Goal: Information Seeking & Learning: Learn about a topic

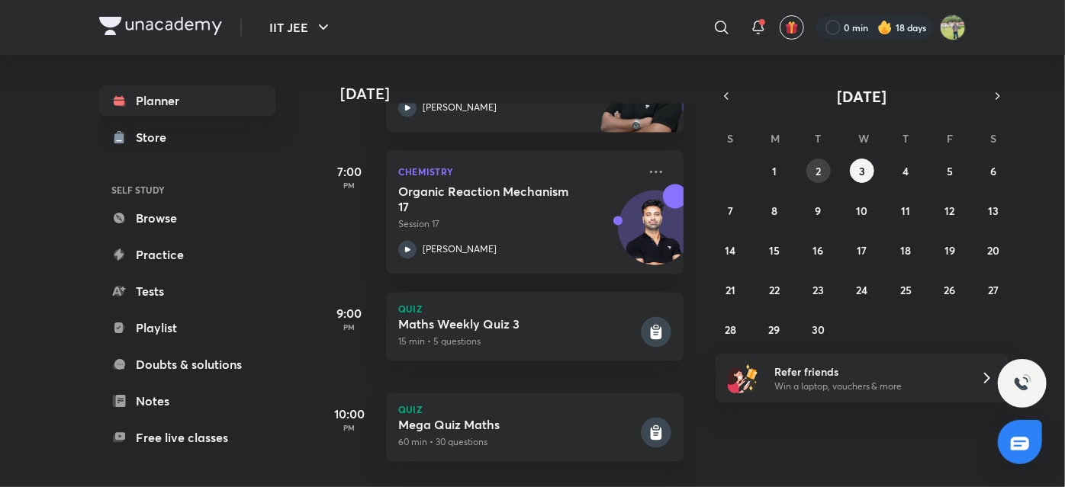
click at [812, 168] on button "2" at bounding box center [818, 171] width 24 height 24
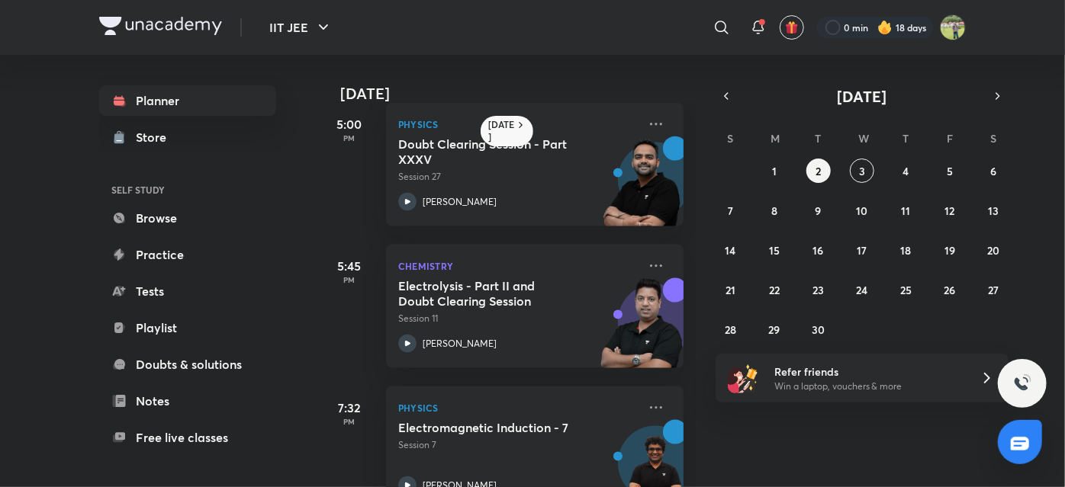
scroll to position [1199, 0]
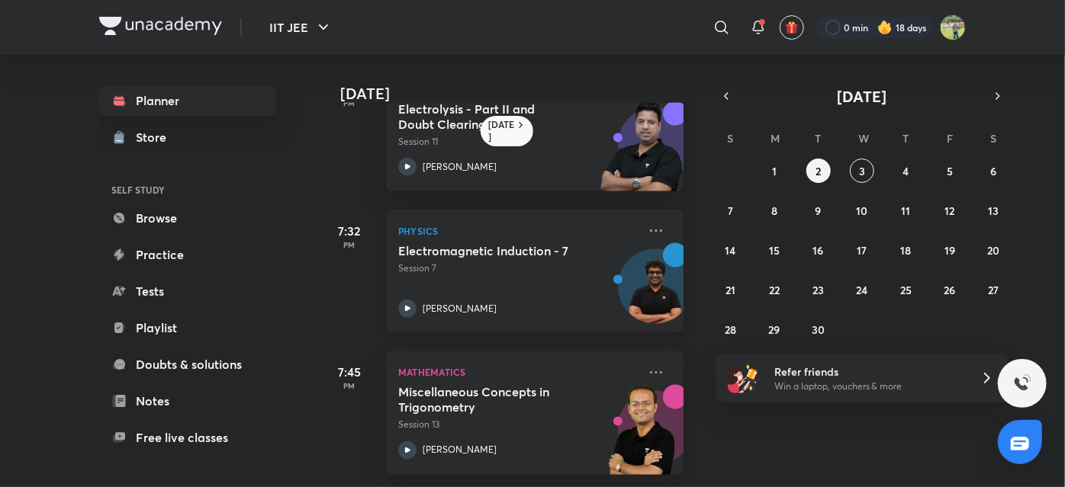
click at [546, 267] on div "Electromagnetic Induction - 7 Session 7 [PERSON_NAME]" at bounding box center [518, 280] width 240 height 75
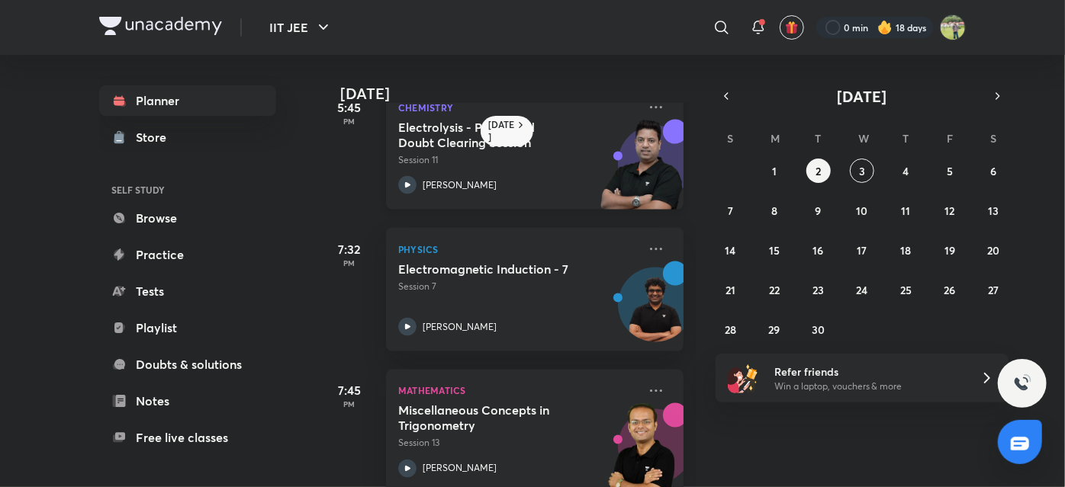
scroll to position [1092, 0]
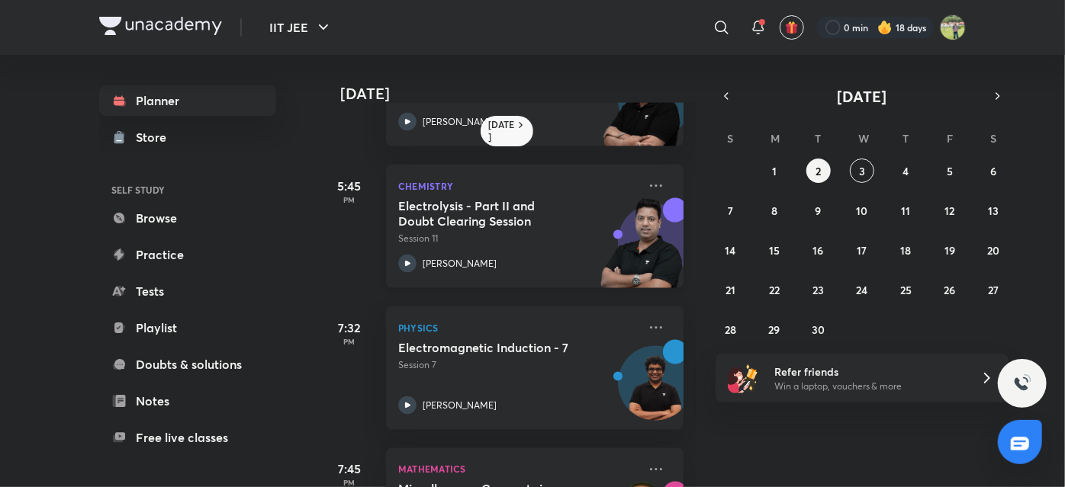
click at [479, 238] on p "Session 11" at bounding box center [518, 239] width 240 height 14
